Goal: Navigation & Orientation: Find specific page/section

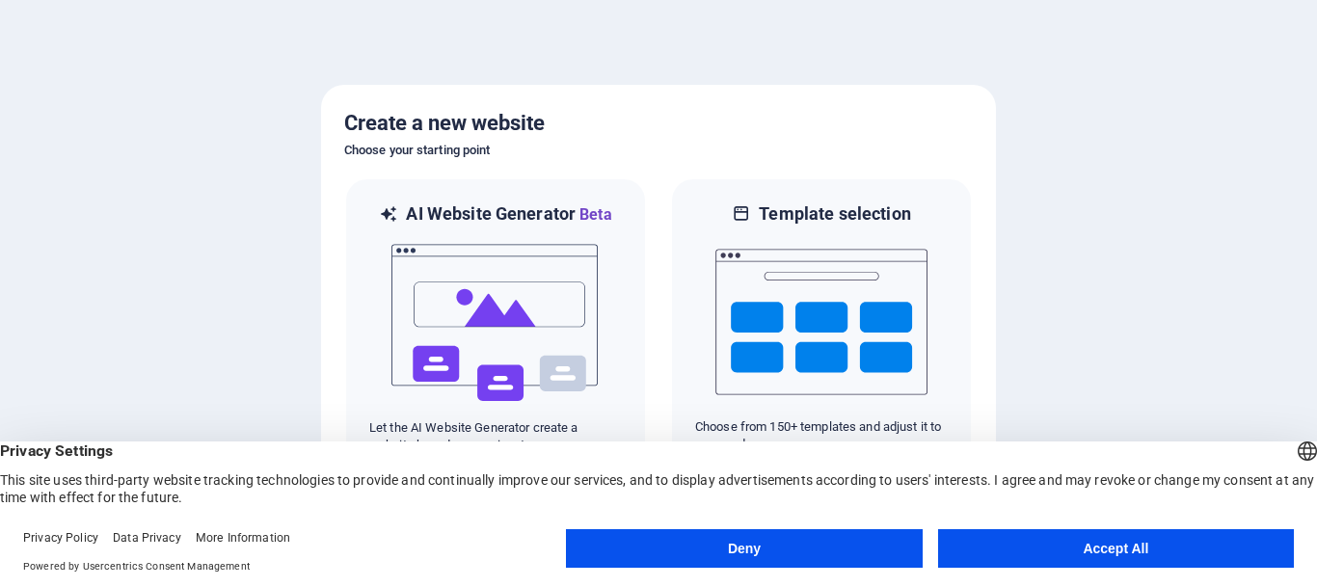
click at [1076, 547] on button "Accept All" at bounding box center [1116, 548] width 356 height 39
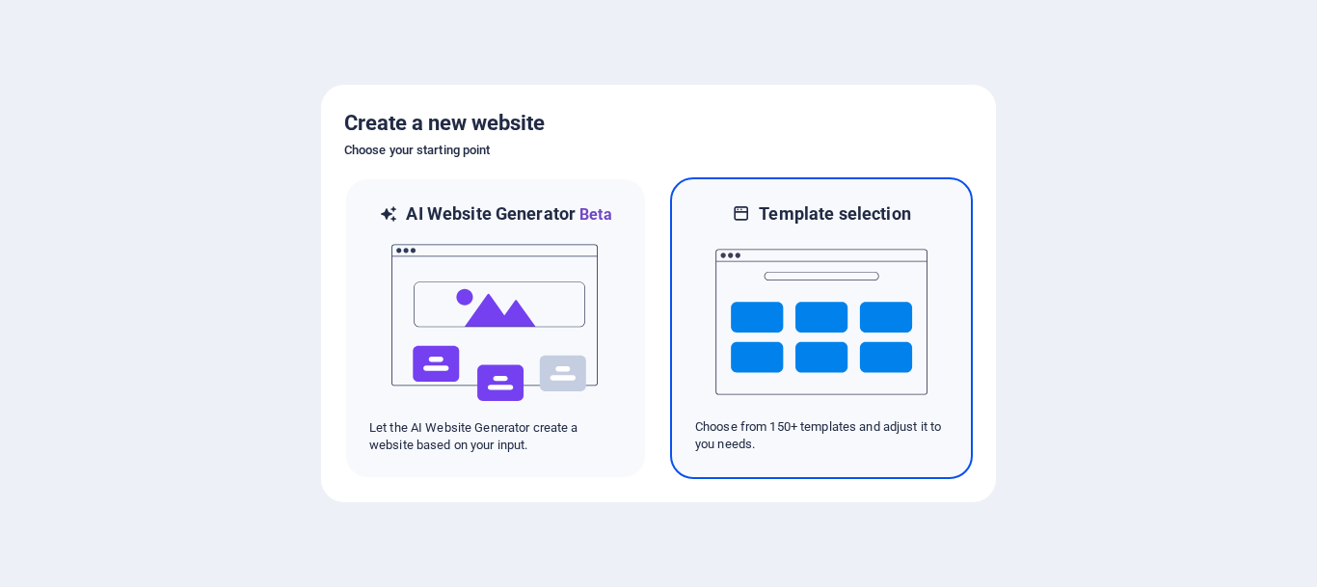
click at [804, 330] on img at bounding box center [821, 322] width 212 height 193
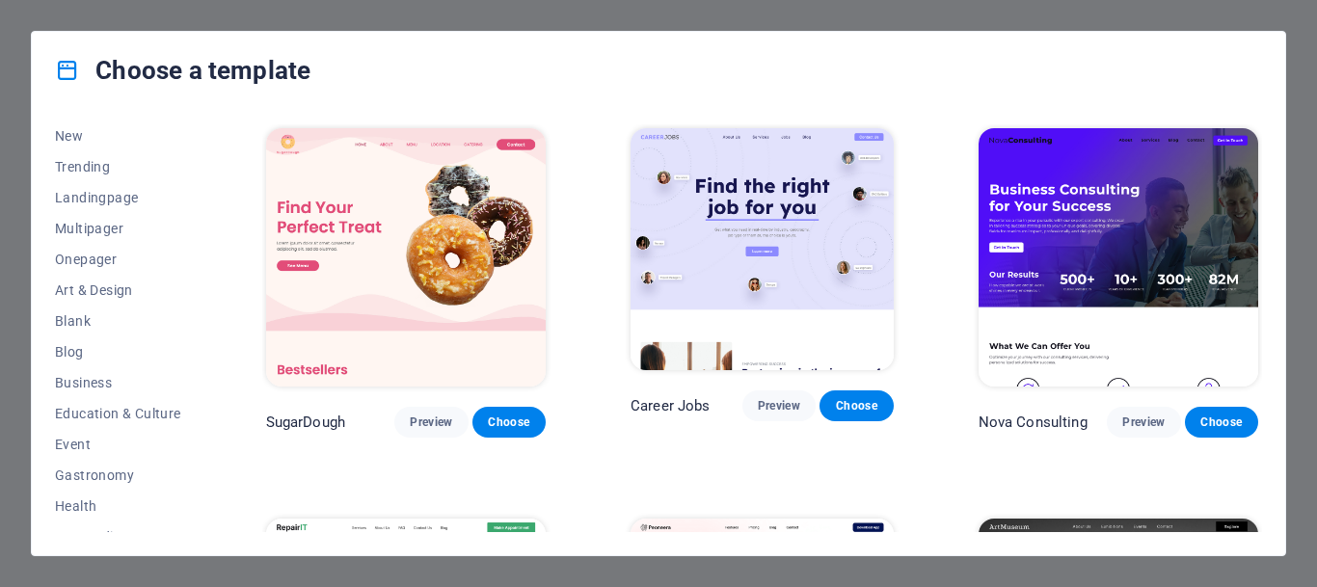
scroll to position [67, 0]
click at [79, 381] on span "Business" at bounding box center [118, 380] width 126 height 15
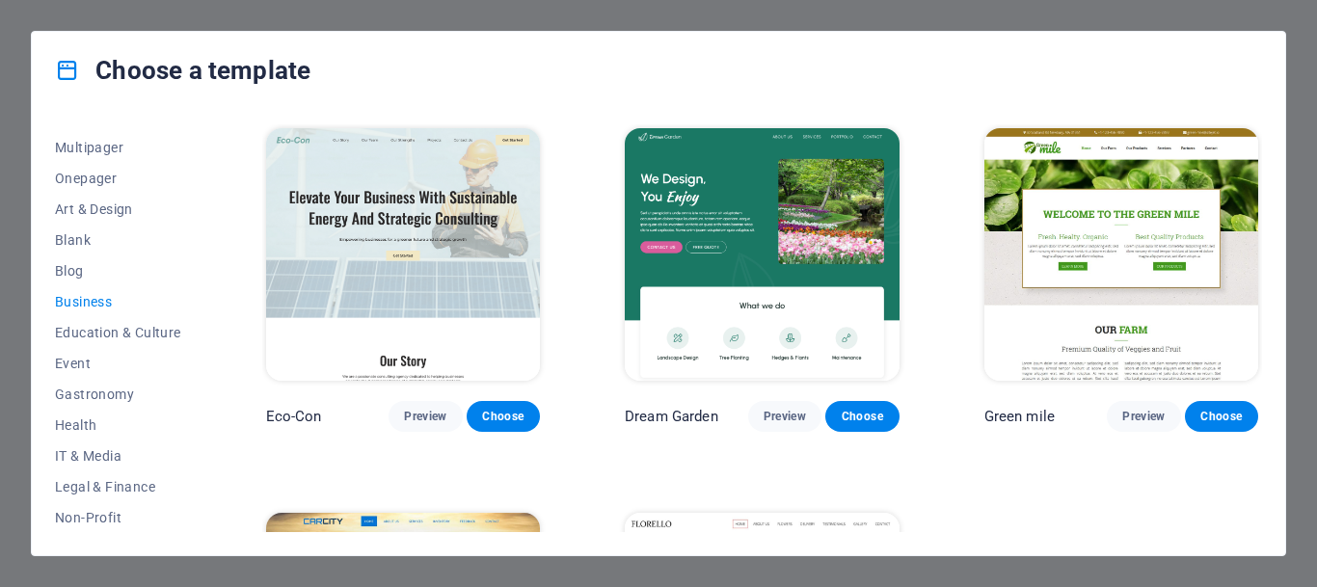
scroll to position [148, 0]
click at [94, 452] on span "IT & Media" at bounding box center [118, 454] width 126 height 15
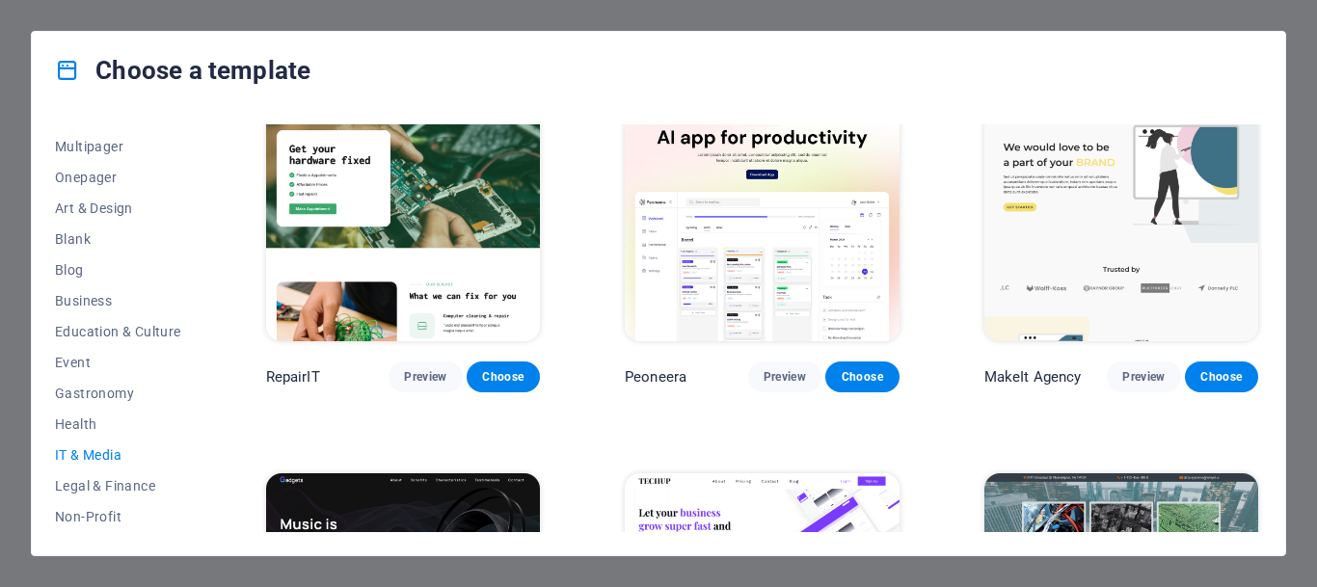
scroll to position [0, 0]
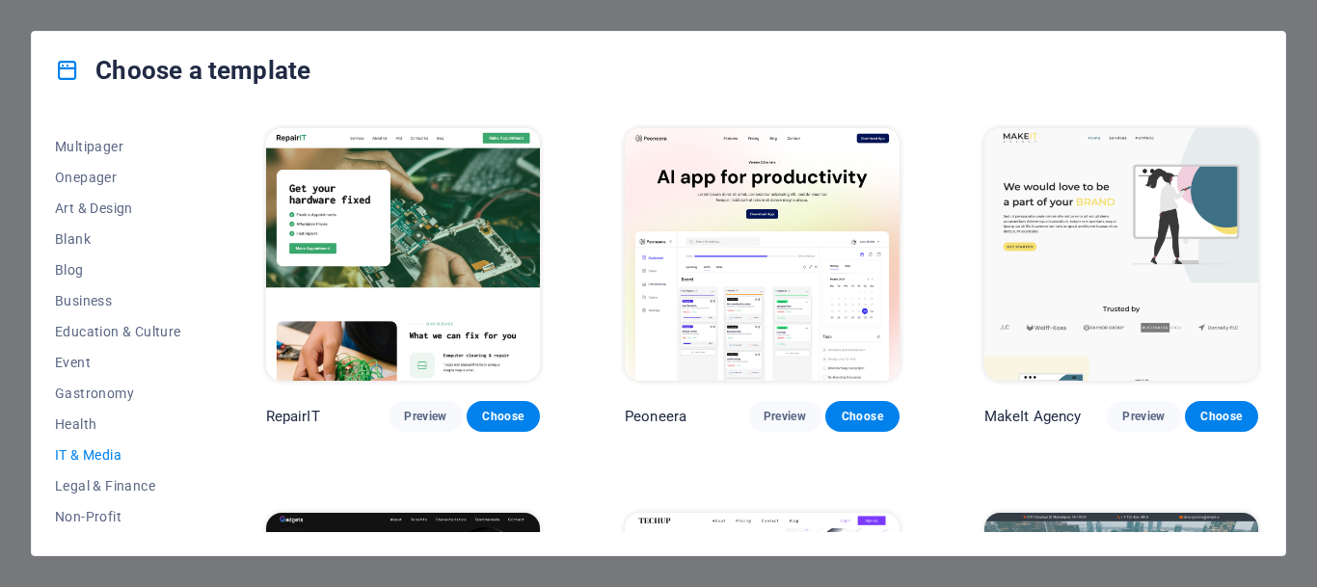
click at [394, 228] on img at bounding box center [403, 254] width 274 height 253
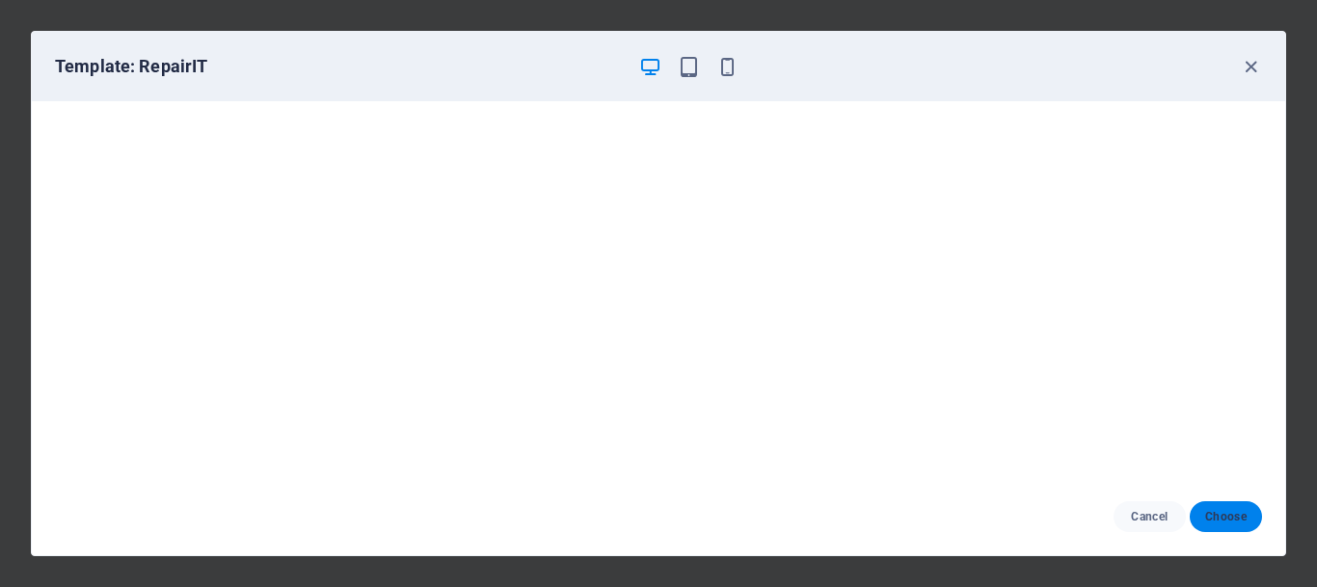
click at [1226, 503] on button "Choose" at bounding box center [1226, 516] width 72 height 31
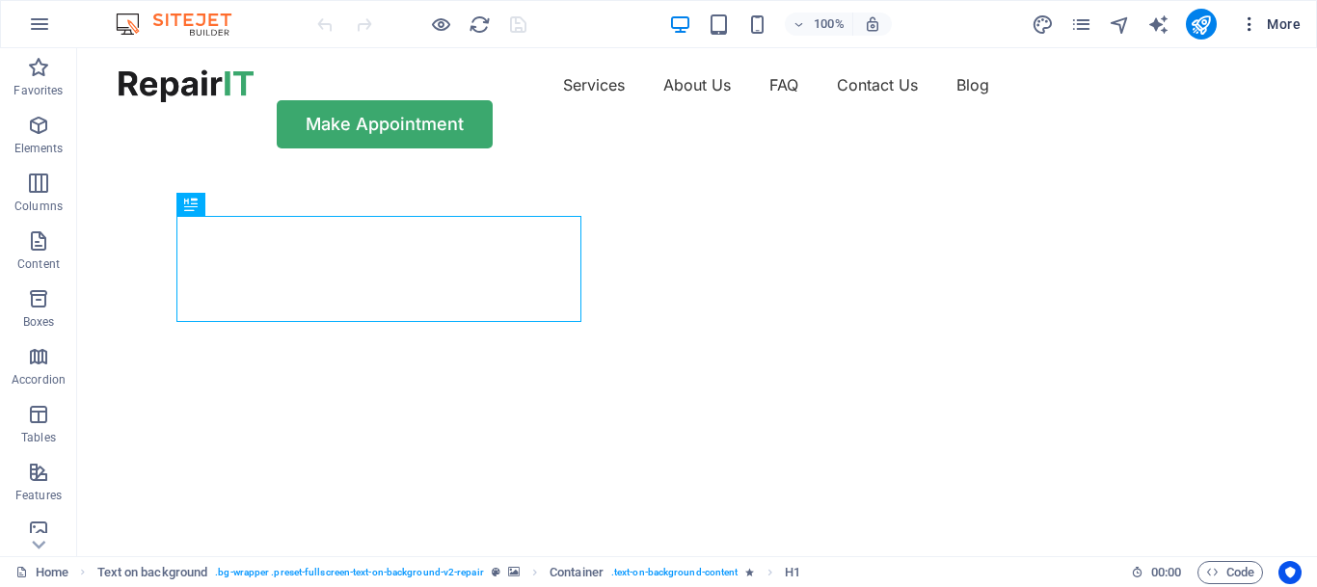
click at [1266, 15] on span "More" at bounding box center [1270, 23] width 61 height 19
